Goal: Transaction & Acquisition: Purchase product/service

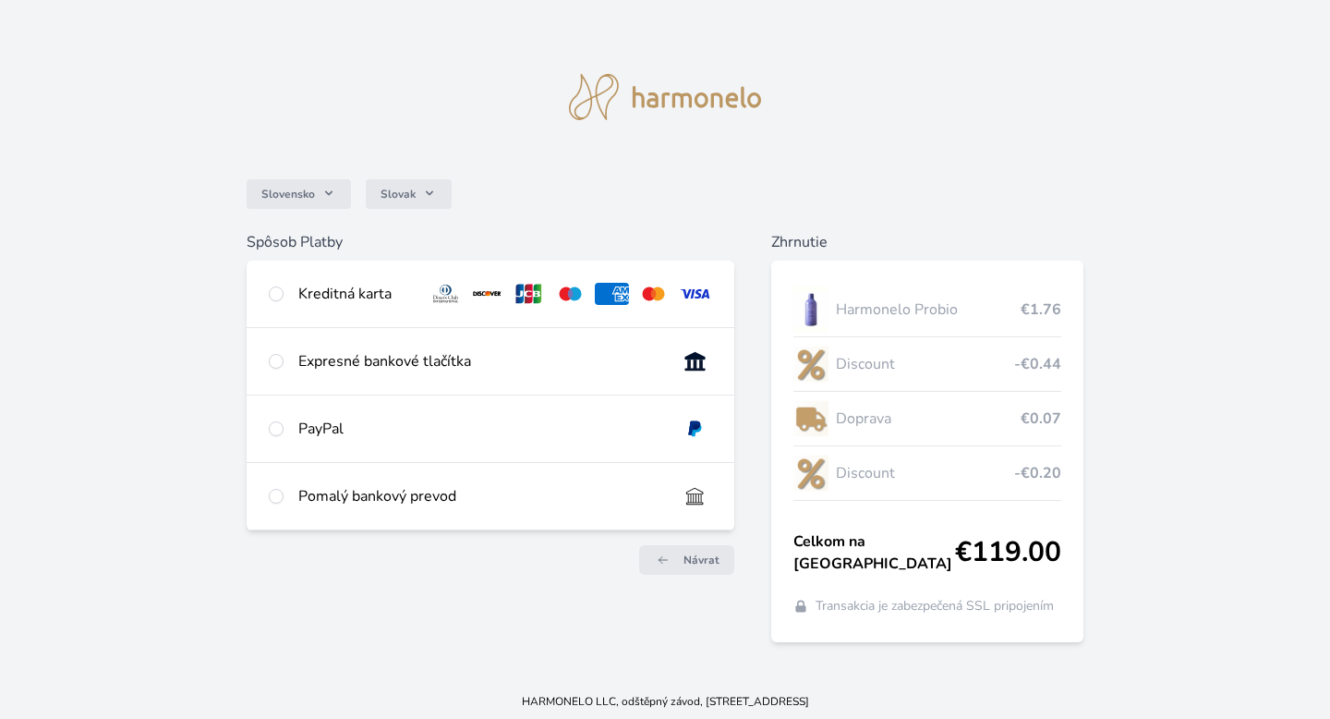
click at [266, 295] on div "Kreditná karta" at bounding box center [491, 294] width 488 height 67
radio input "true"
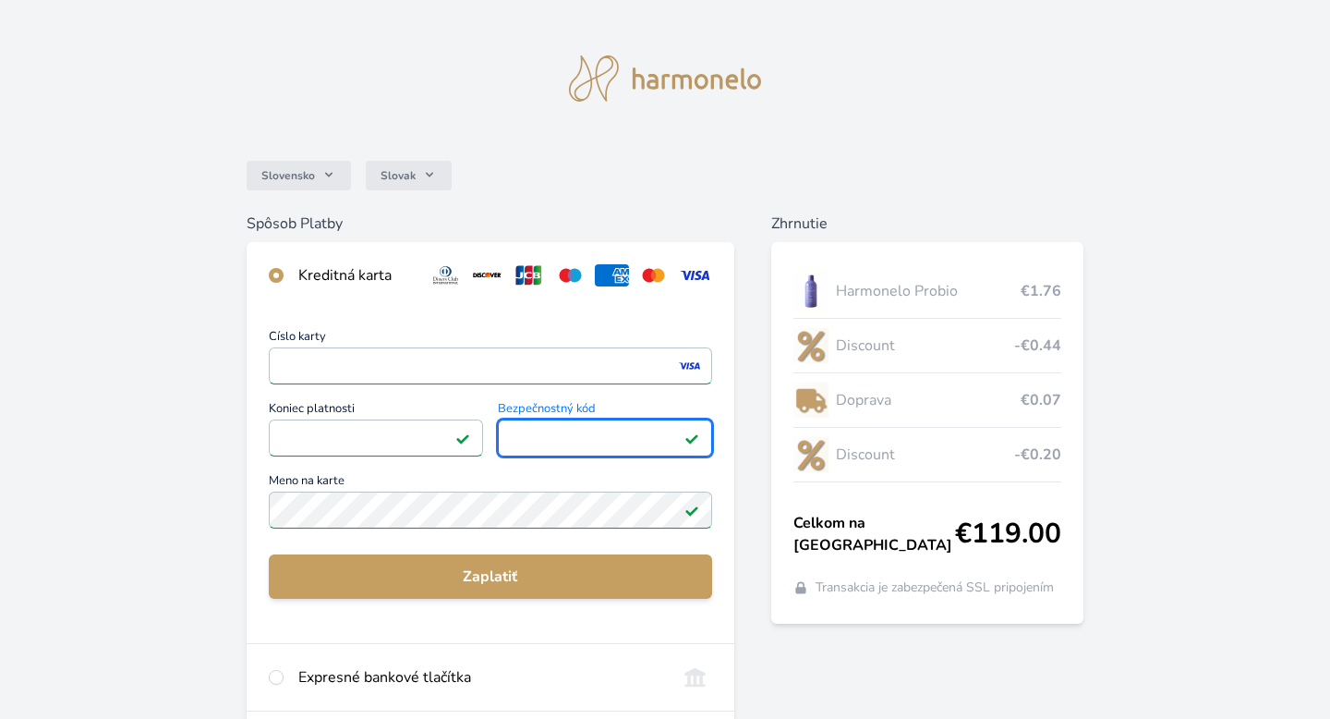
scroll to position [35, 0]
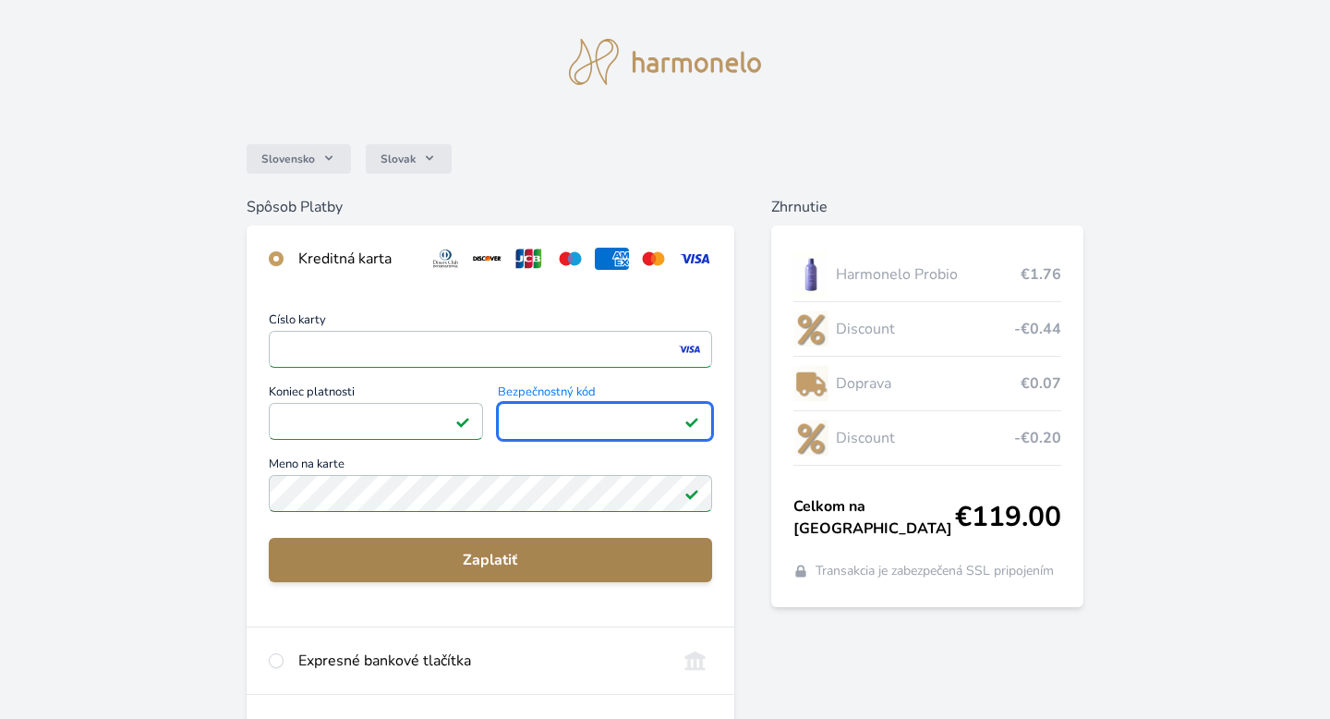
click at [641, 567] on span "Zaplatiť" at bounding box center [491, 560] width 414 height 22
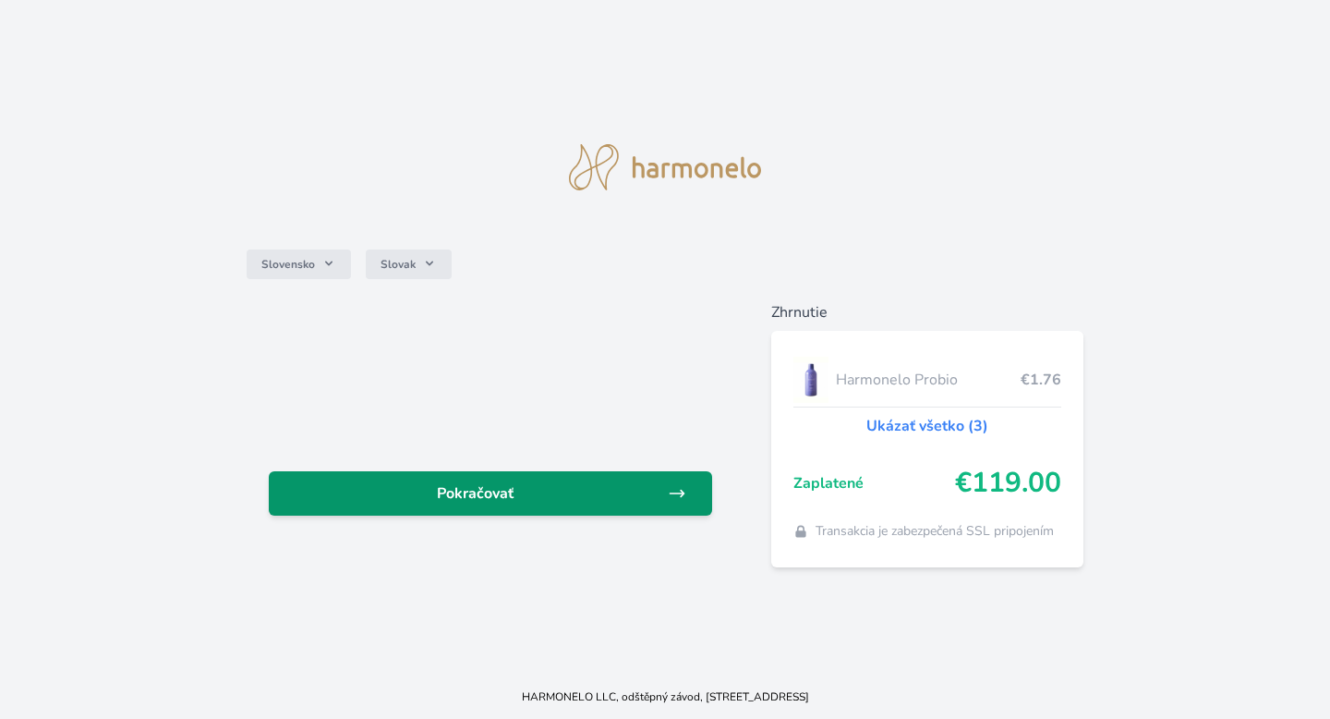
click at [628, 491] on span "Pokračovať" at bounding box center [476, 493] width 384 height 22
